Goal: Transaction & Acquisition: Purchase product/service

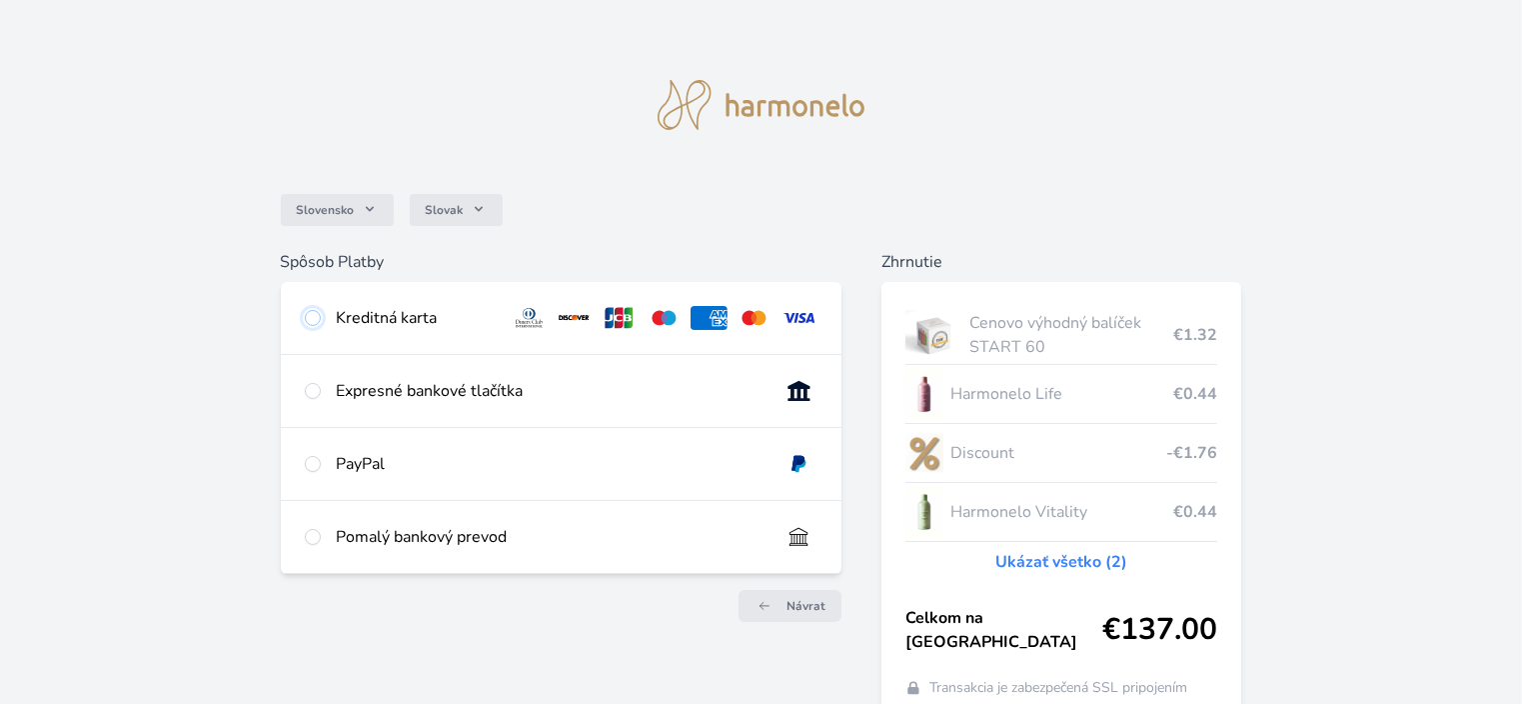
click at [309, 319] on input "radio" at bounding box center [313, 318] width 16 height 16
radio input "true"
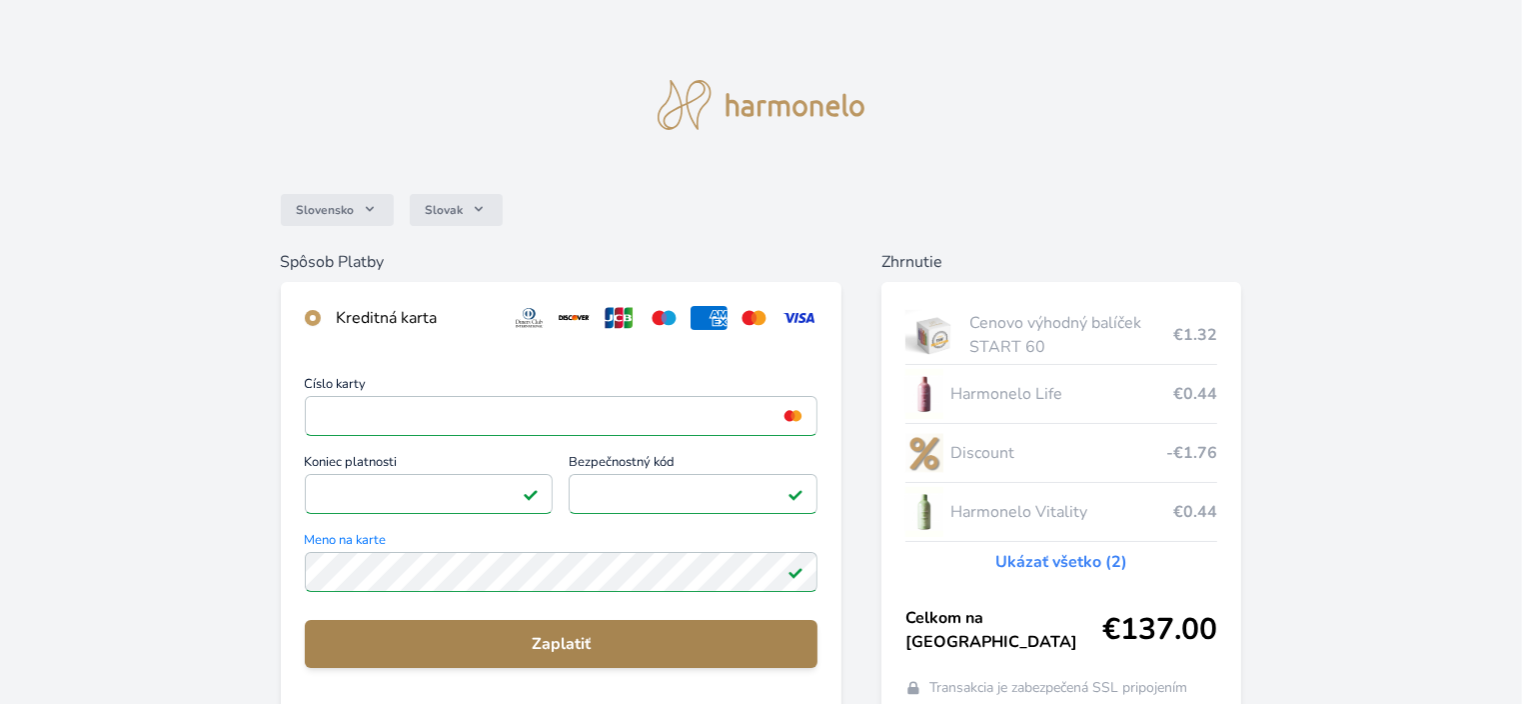
click at [562, 644] on span "Zaplatiť" at bounding box center [561, 644] width 481 height 24
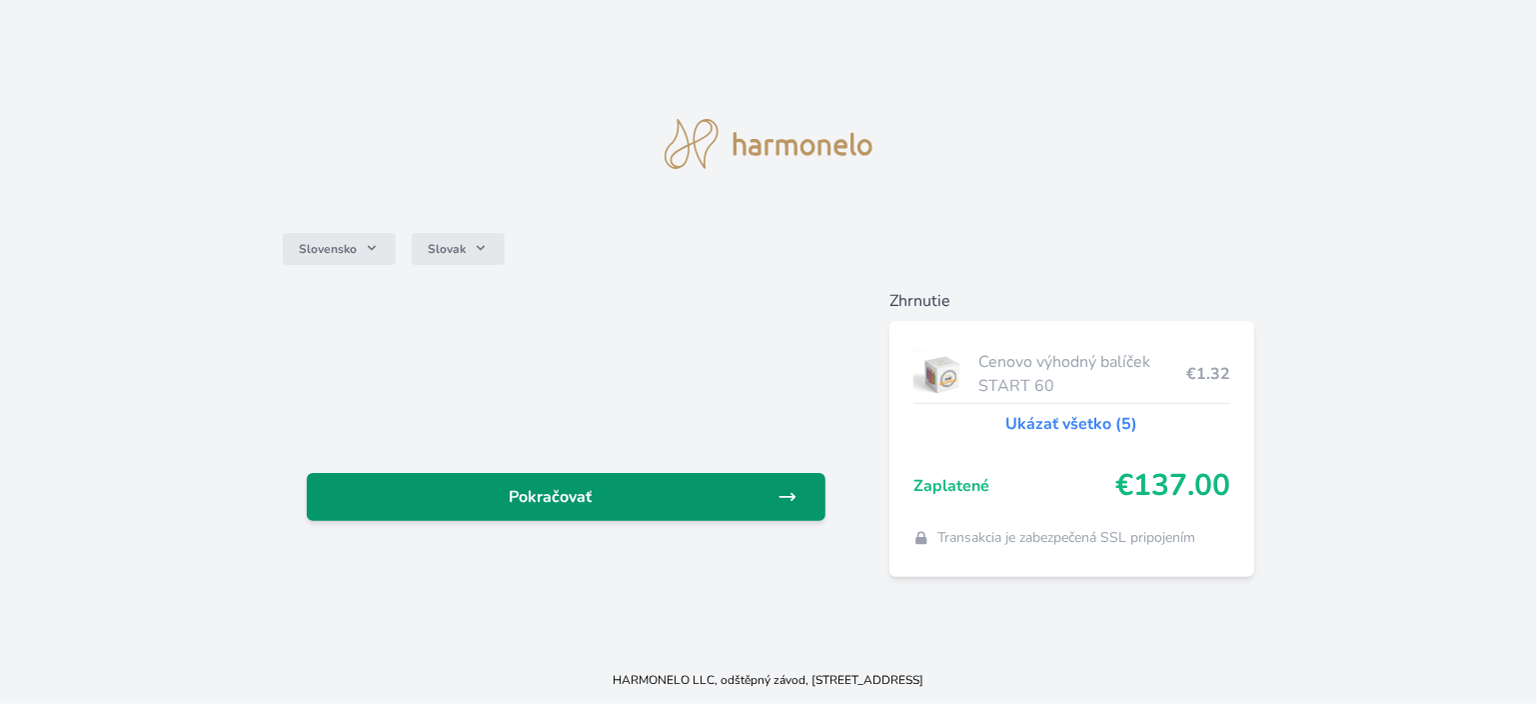
click at [783, 493] on icon at bounding box center [787, 497] width 20 height 20
